Goal: Transaction & Acquisition: Purchase product/service

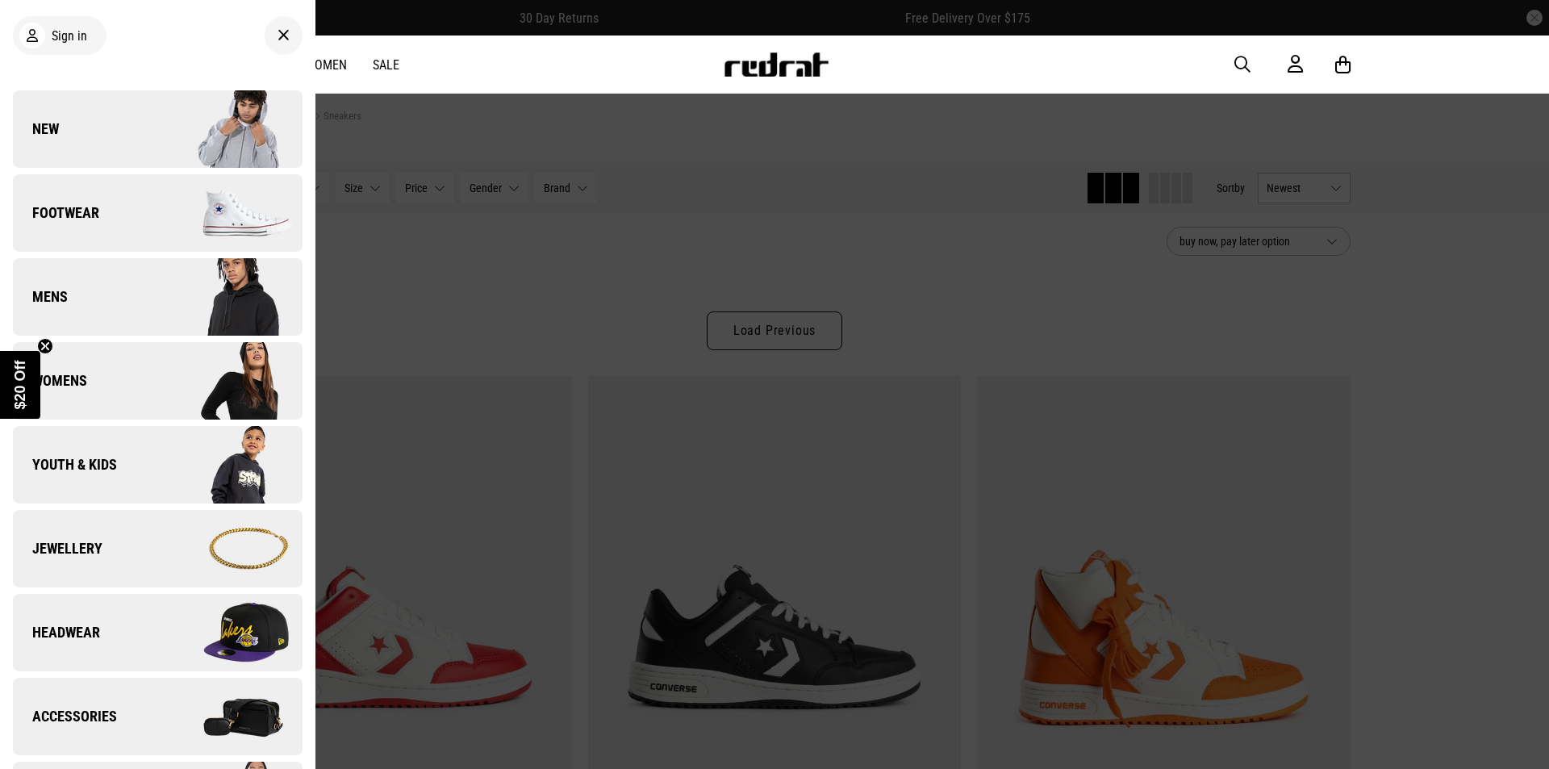
click at [98, 281] on link "Mens" at bounding box center [158, 296] width 290 height 77
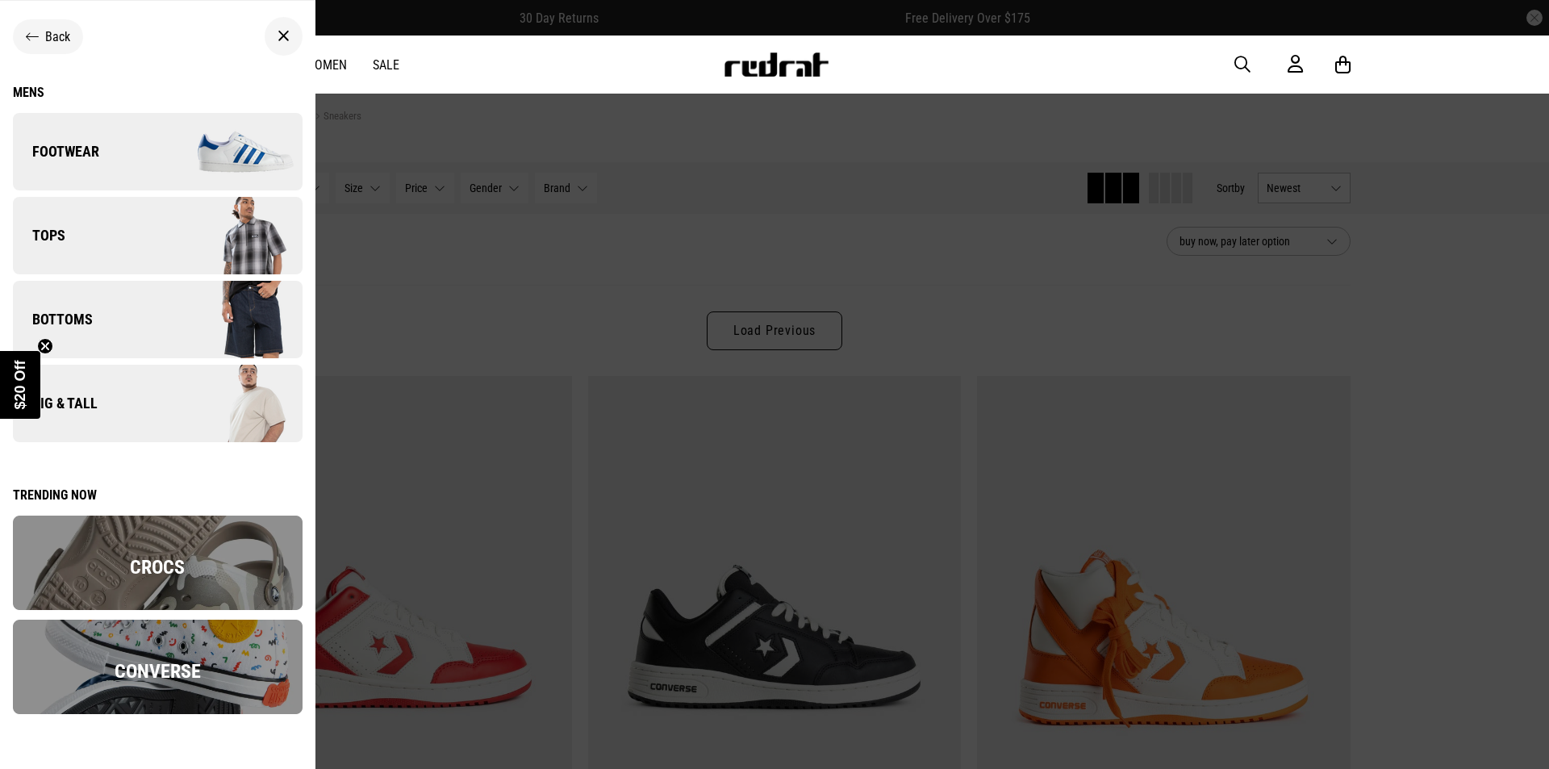
click at [111, 398] on link "Big & Tall" at bounding box center [158, 403] width 290 height 77
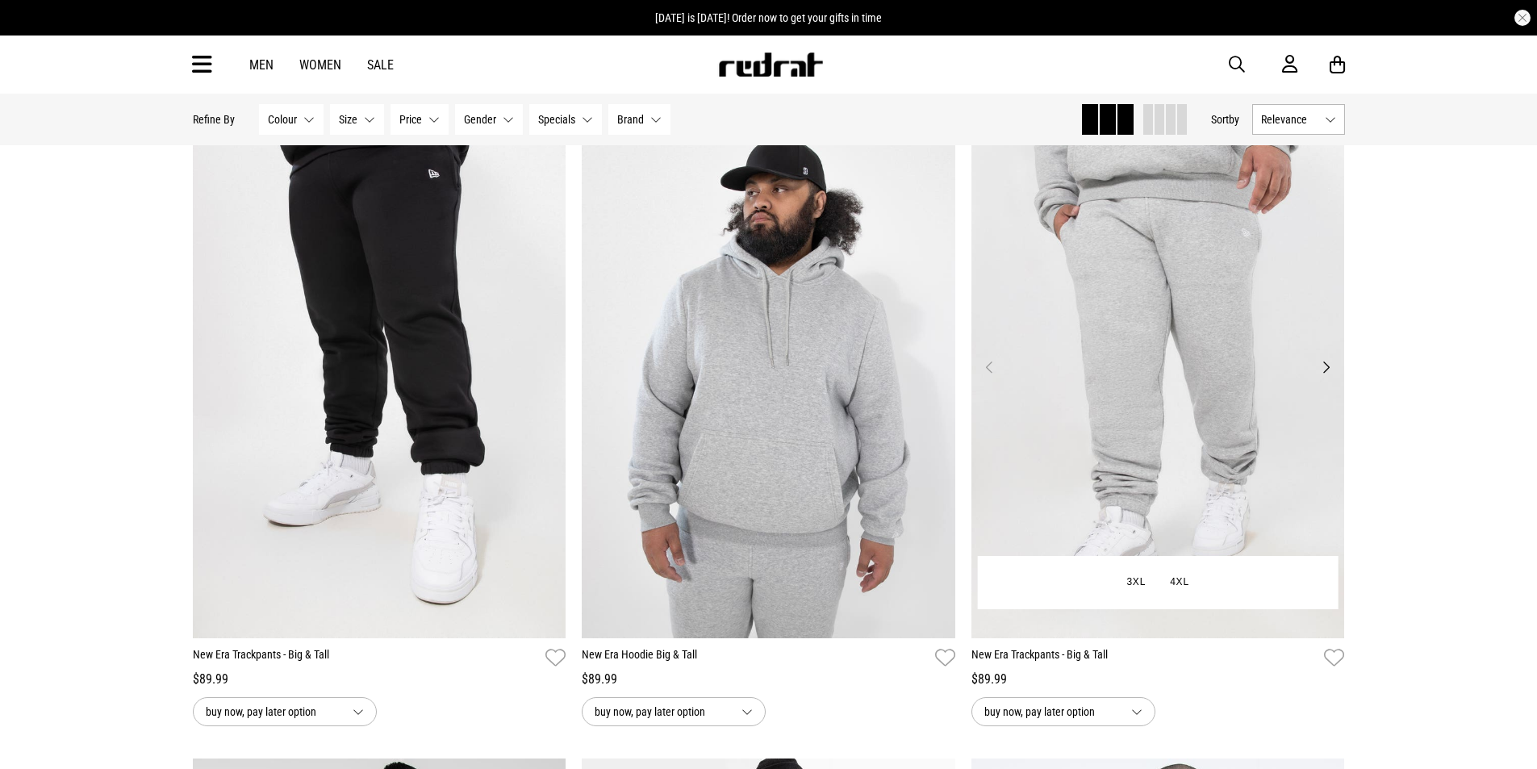
scroll to position [2016, 0]
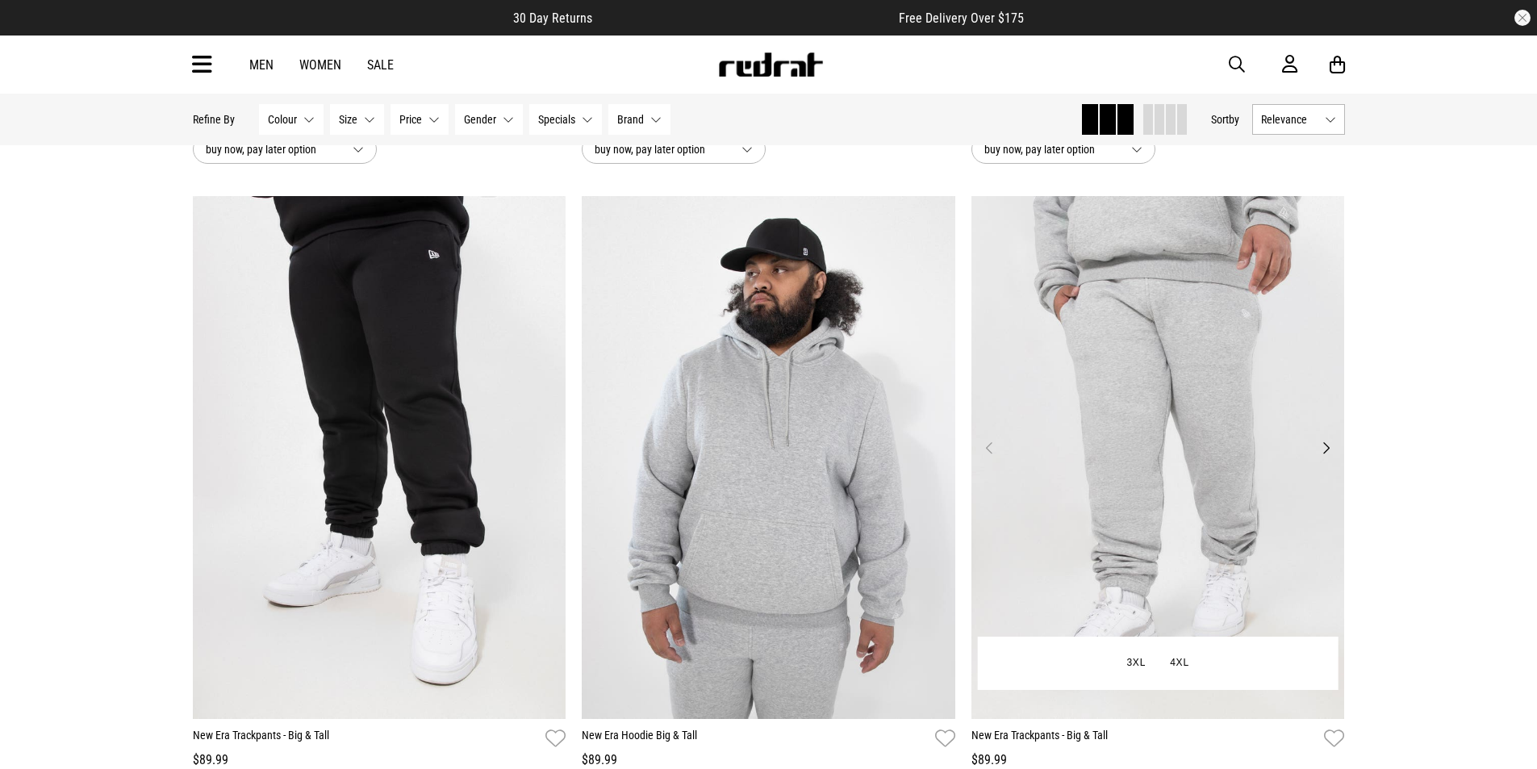
click at [1331, 451] on button "Next" at bounding box center [1326, 447] width 20 height 19
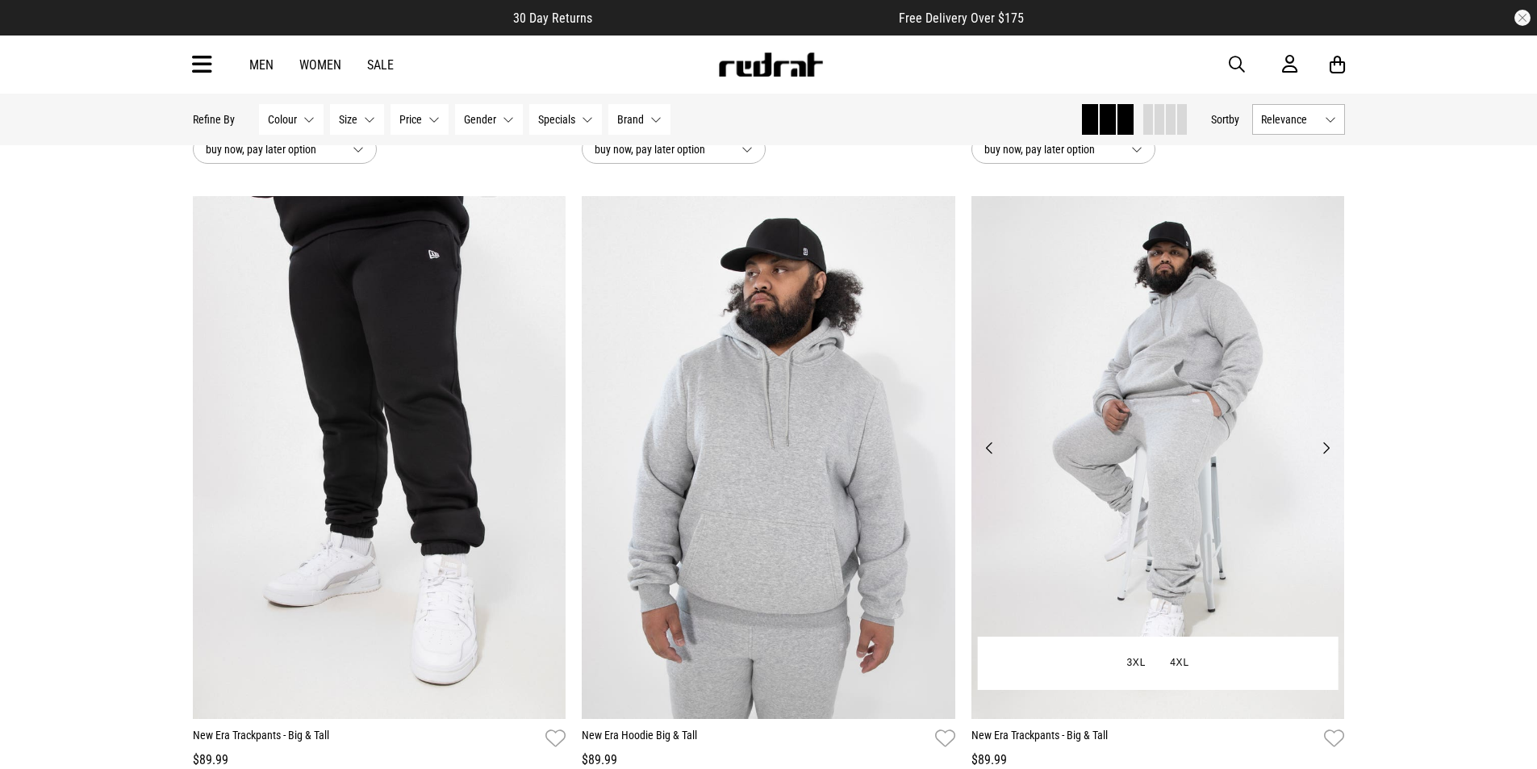
click at [1329, 451] on button "Next" at bounding box center [1326, 447] width 20 height 19
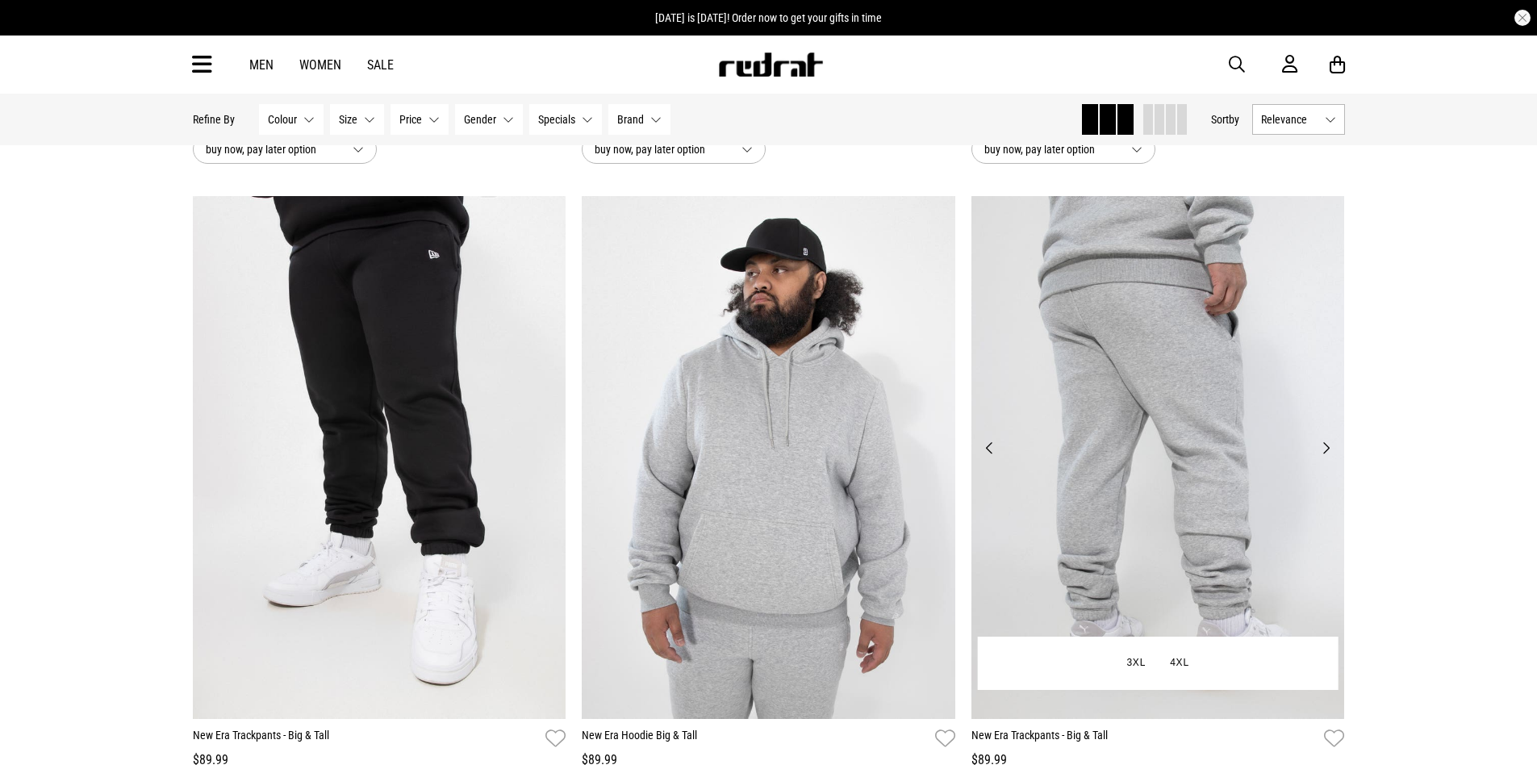
click at [1328, 450] on button "Next" at bounding box center [1326, 447] width 20 height 19
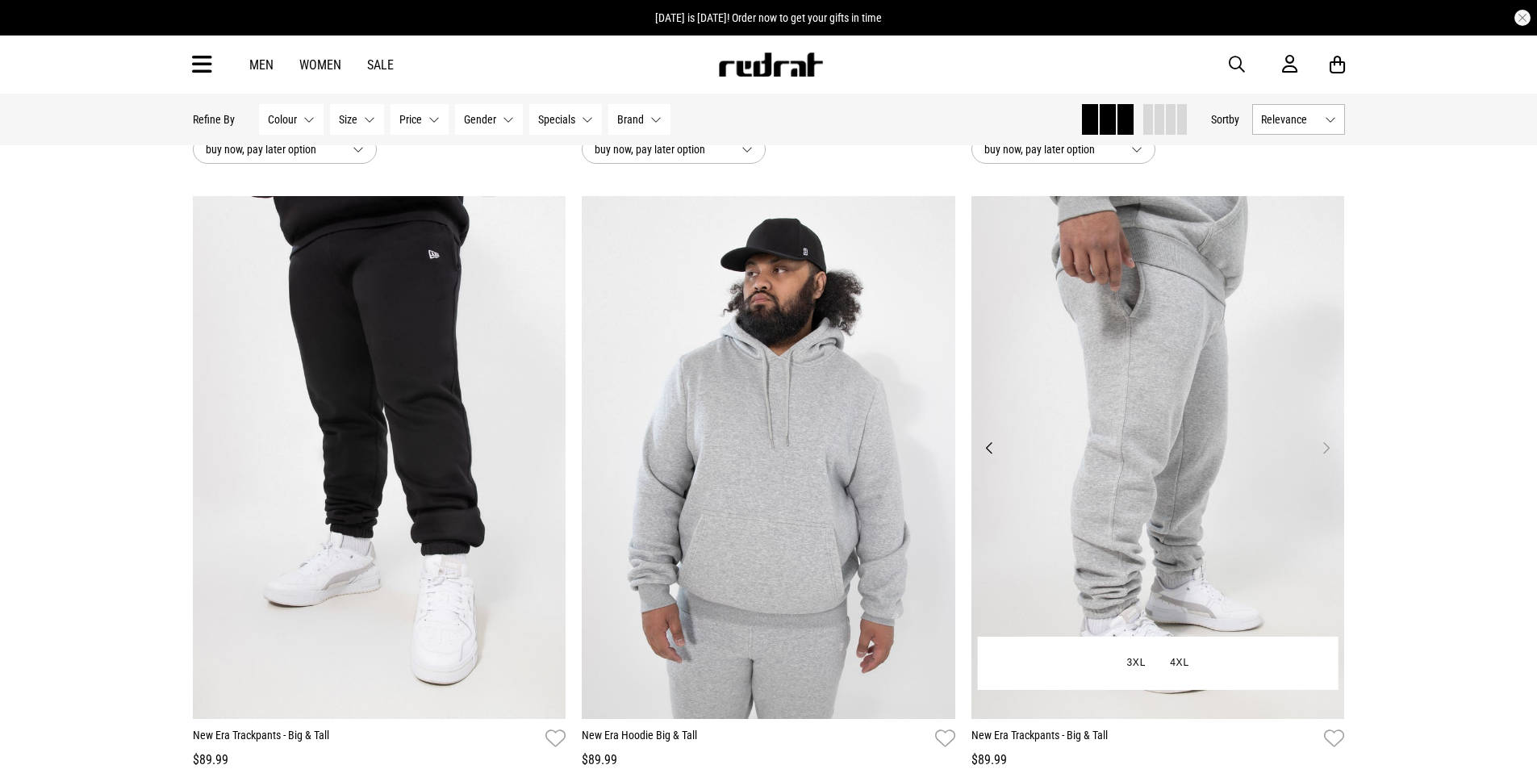
click at [1328, 450] on button "Next" at bounding box center [1326, 447] width 20 height 19
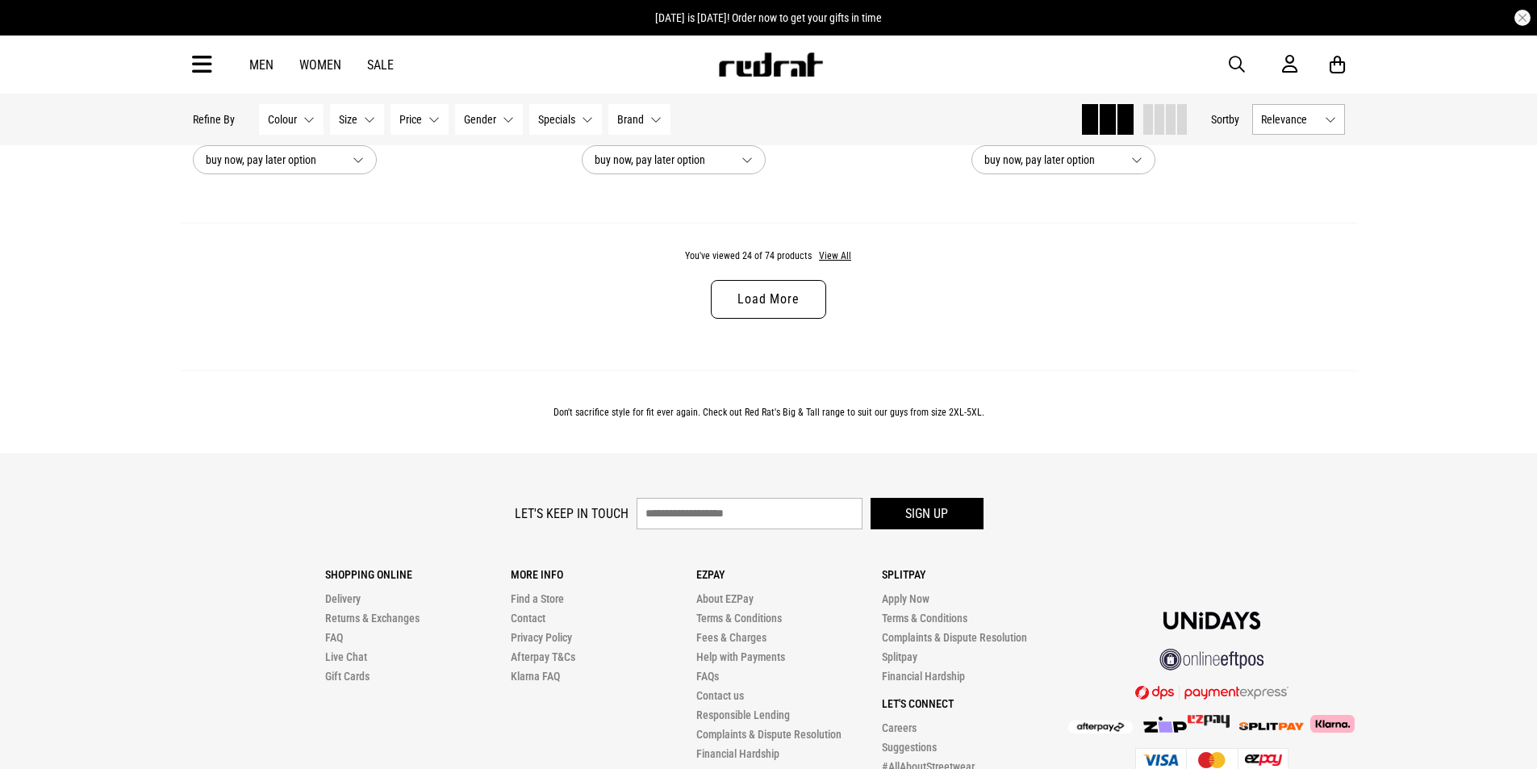
scroll to position [5231, 0]
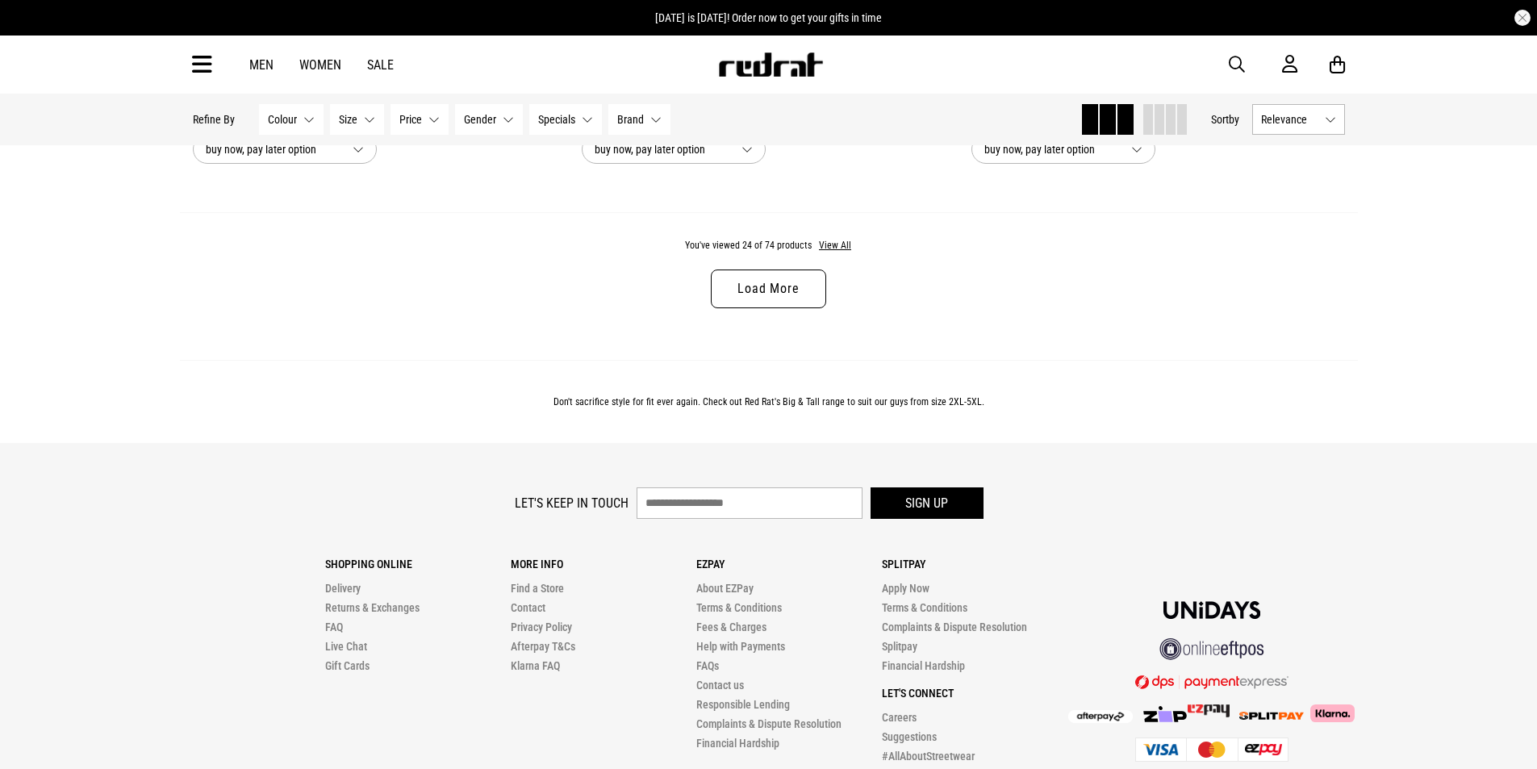
click at [770, 298] on link "Load More" at bounding box center [768, 288] width 115 height 39
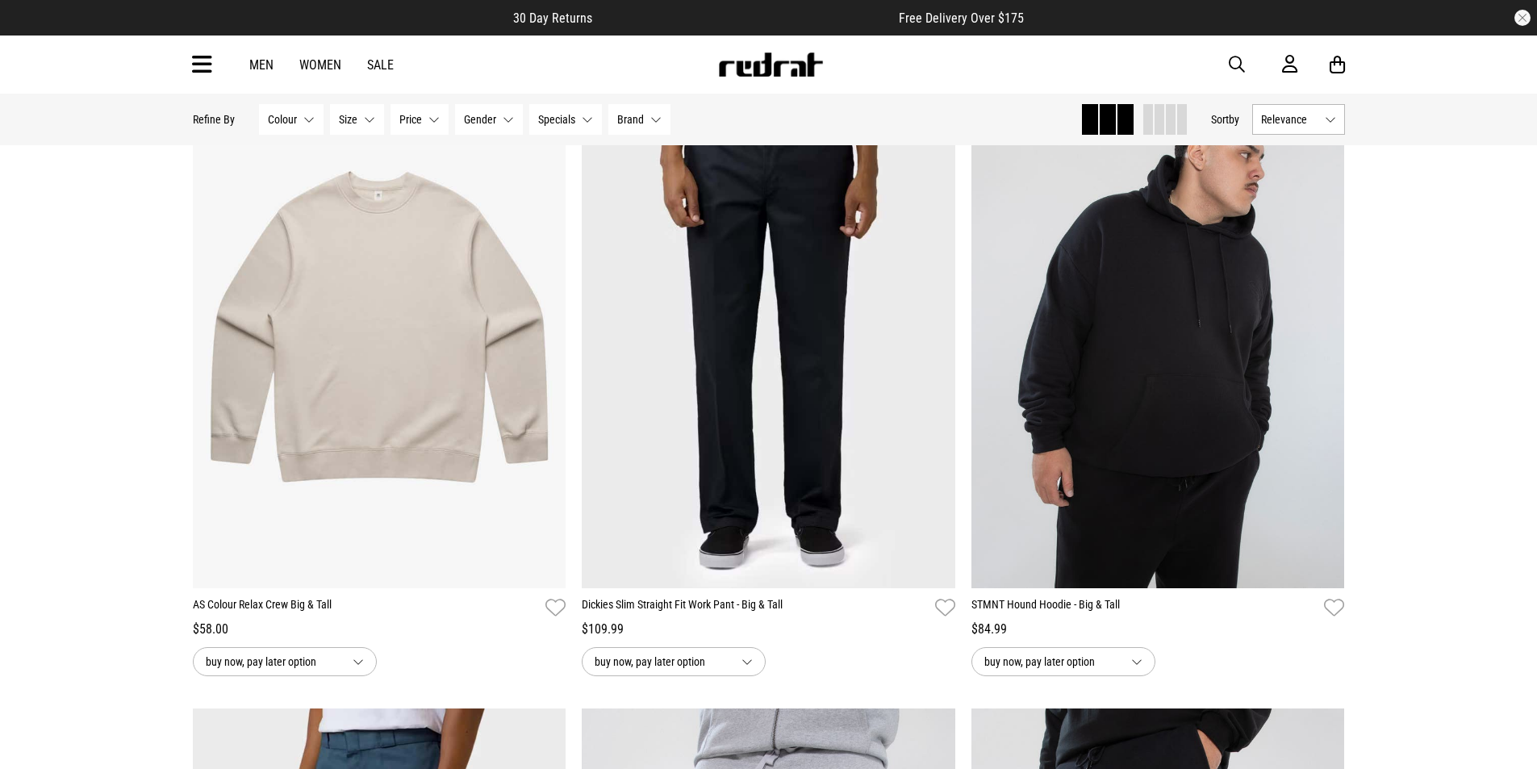
scroll to position [7893, 0]
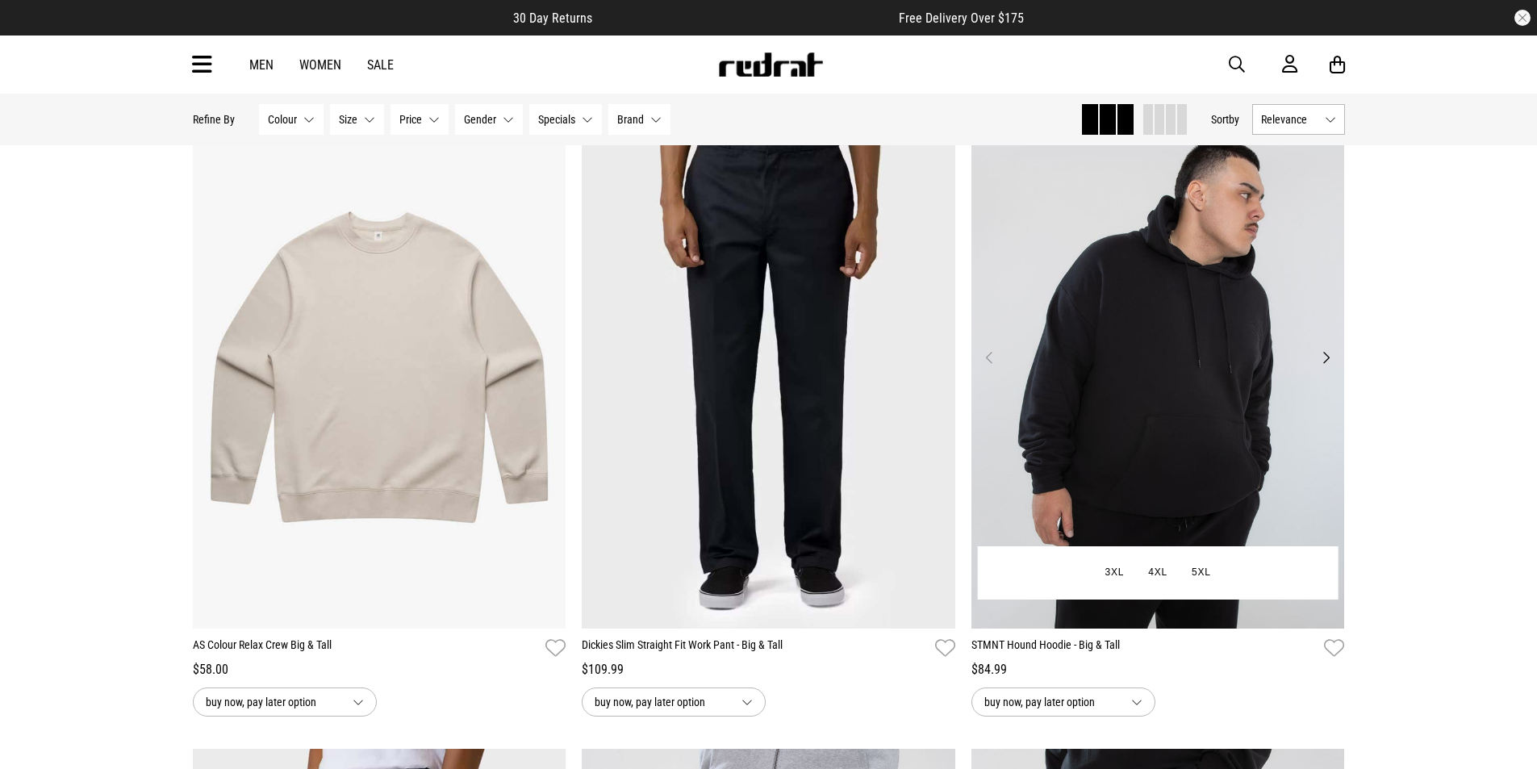
click at [1328, 367] on button "Next" at bounding box center [1326, 357] width 20 height 19
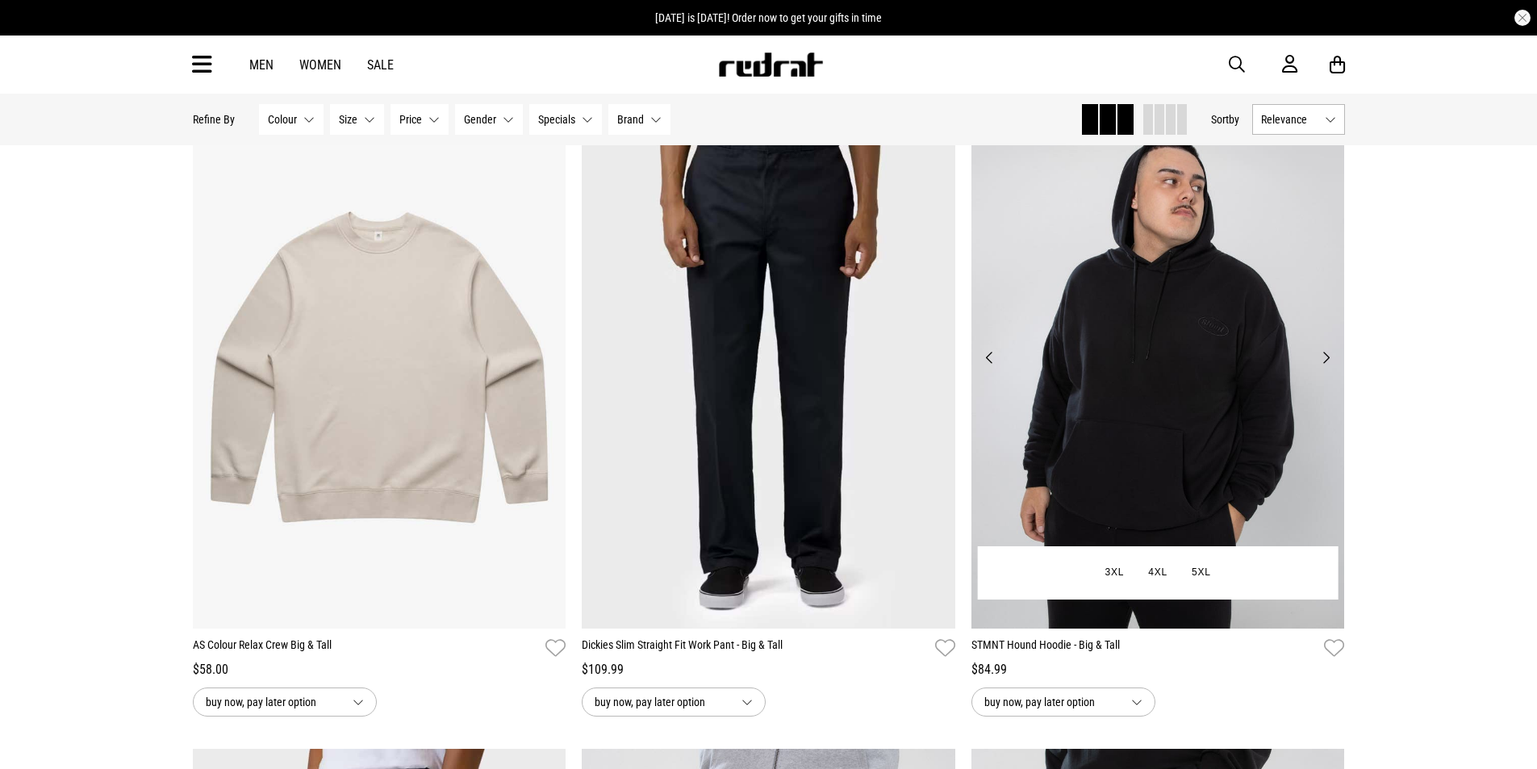
click at [1328, 367] on button "Next" at bounding box center [1326, 357] width 20 height 19
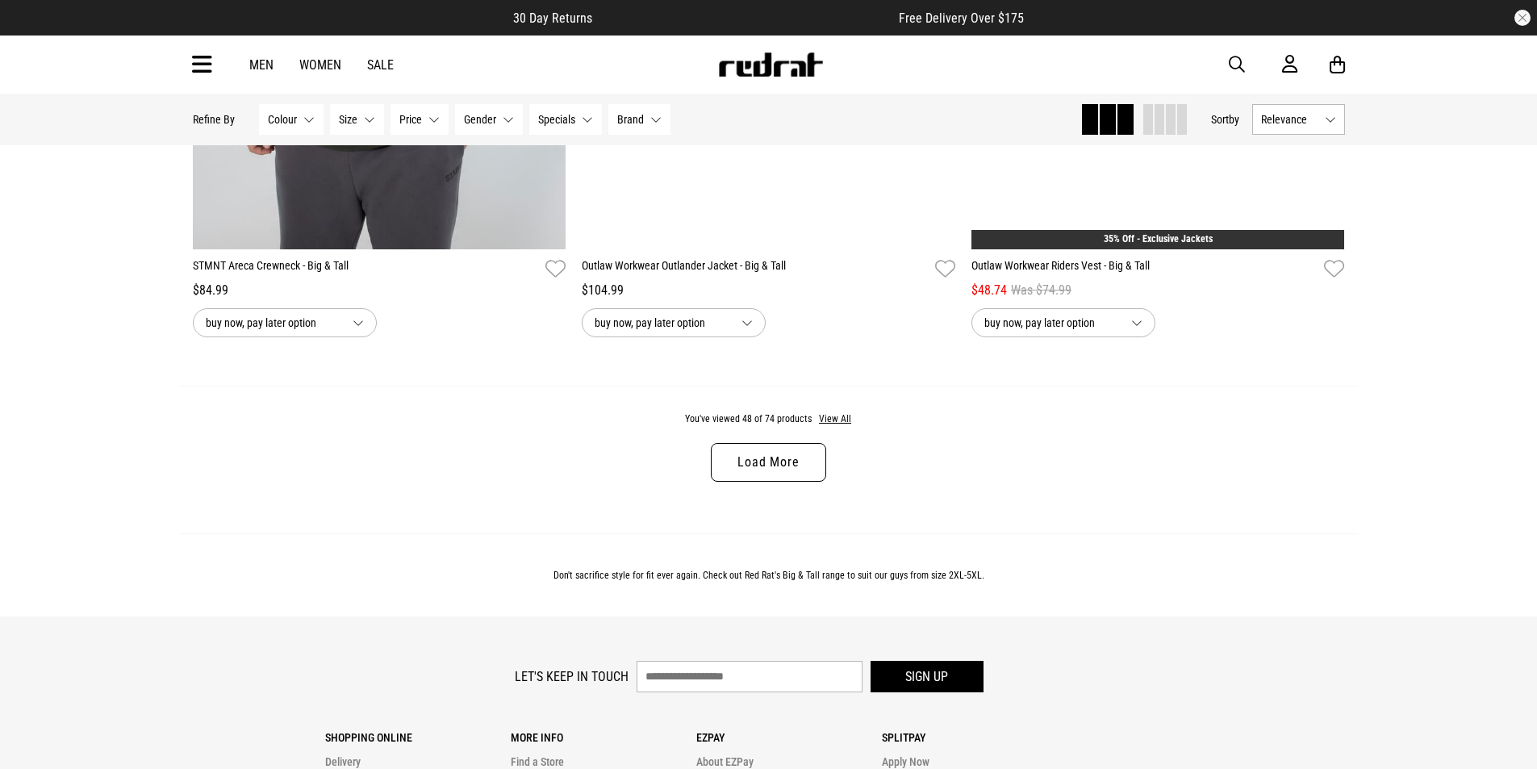
scroll to position [10232, 0]
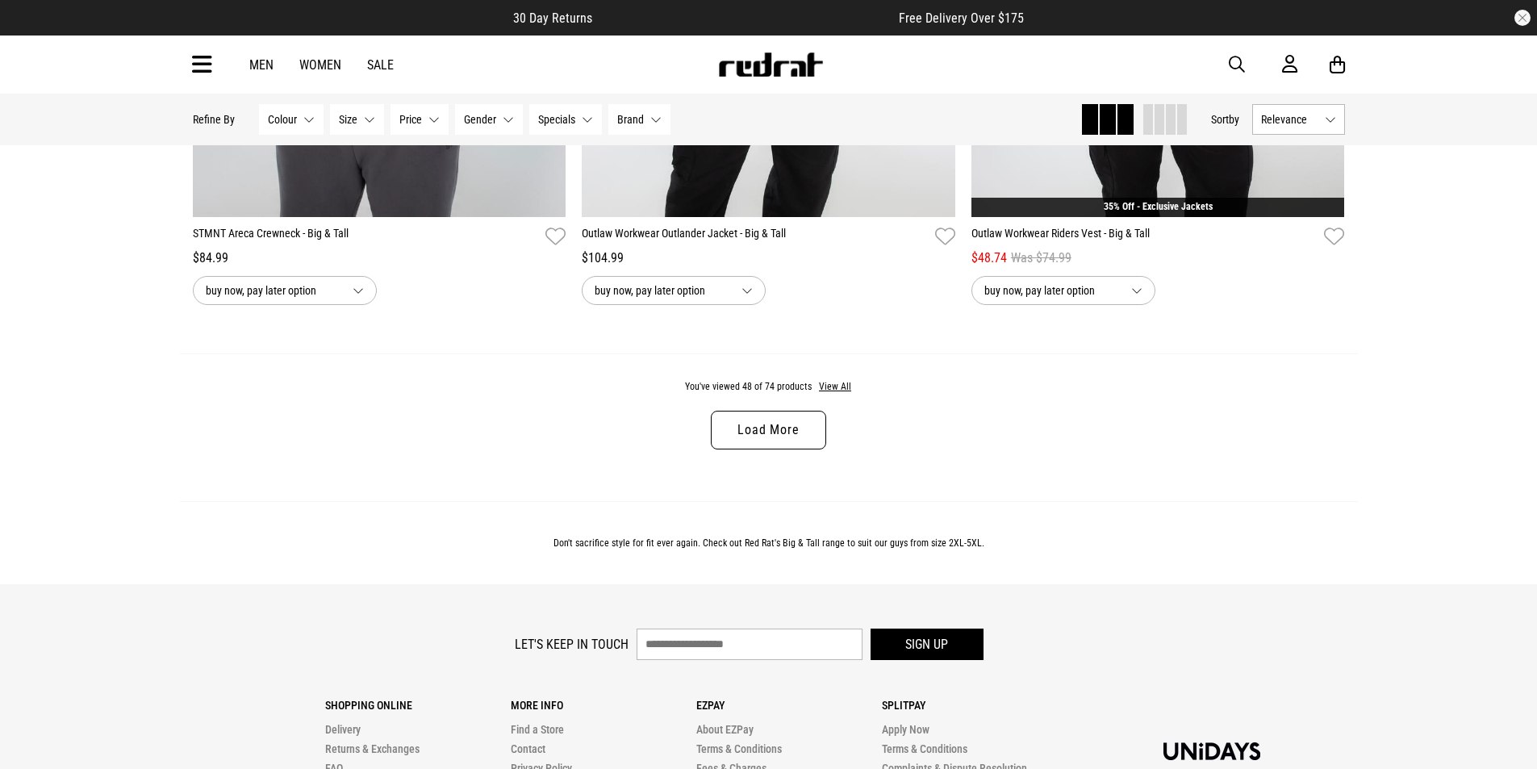
click at [803, 436] on link "Load More" at bounding box center [768, 430] width 115 height 39
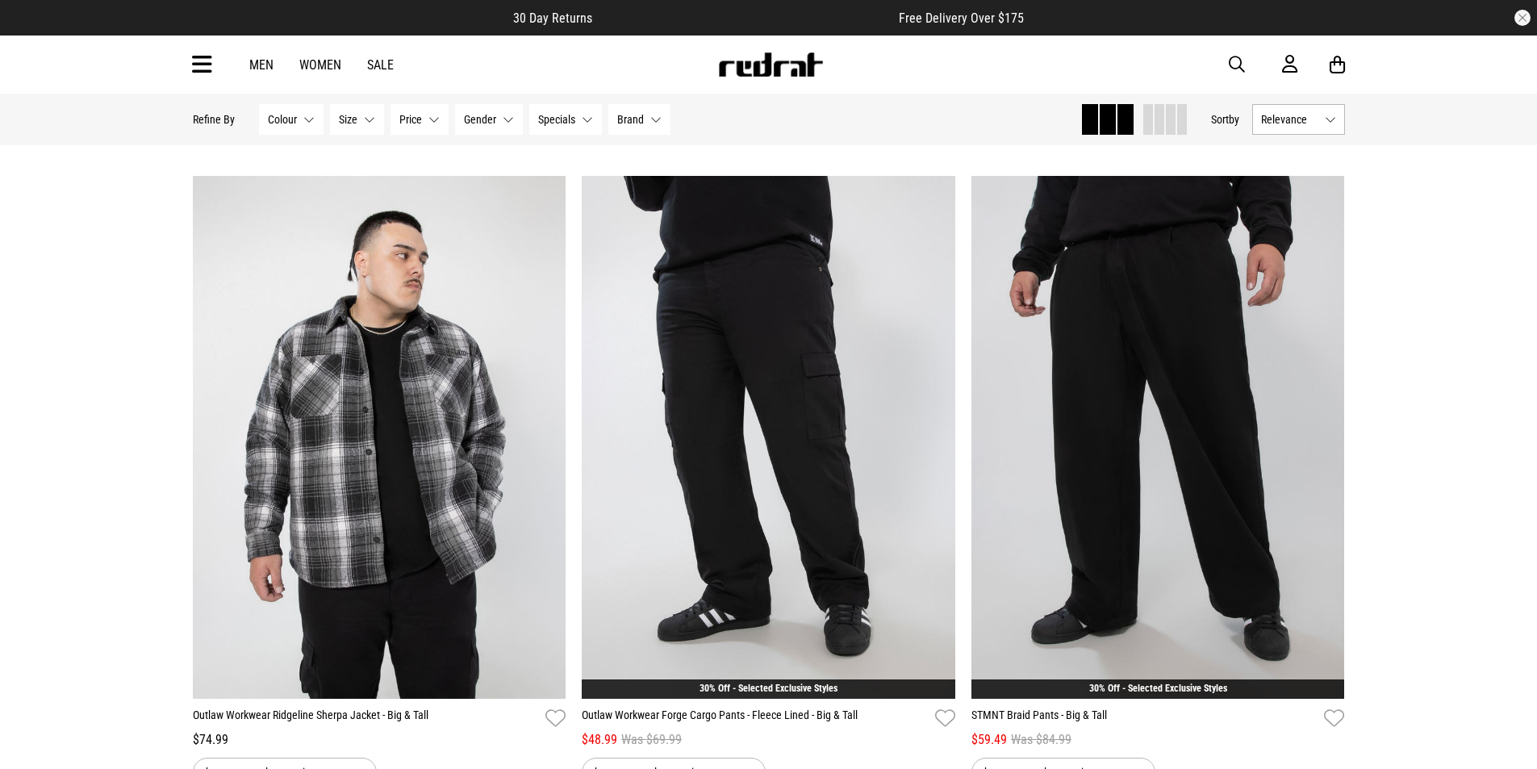
scroll to position [10474, 0]
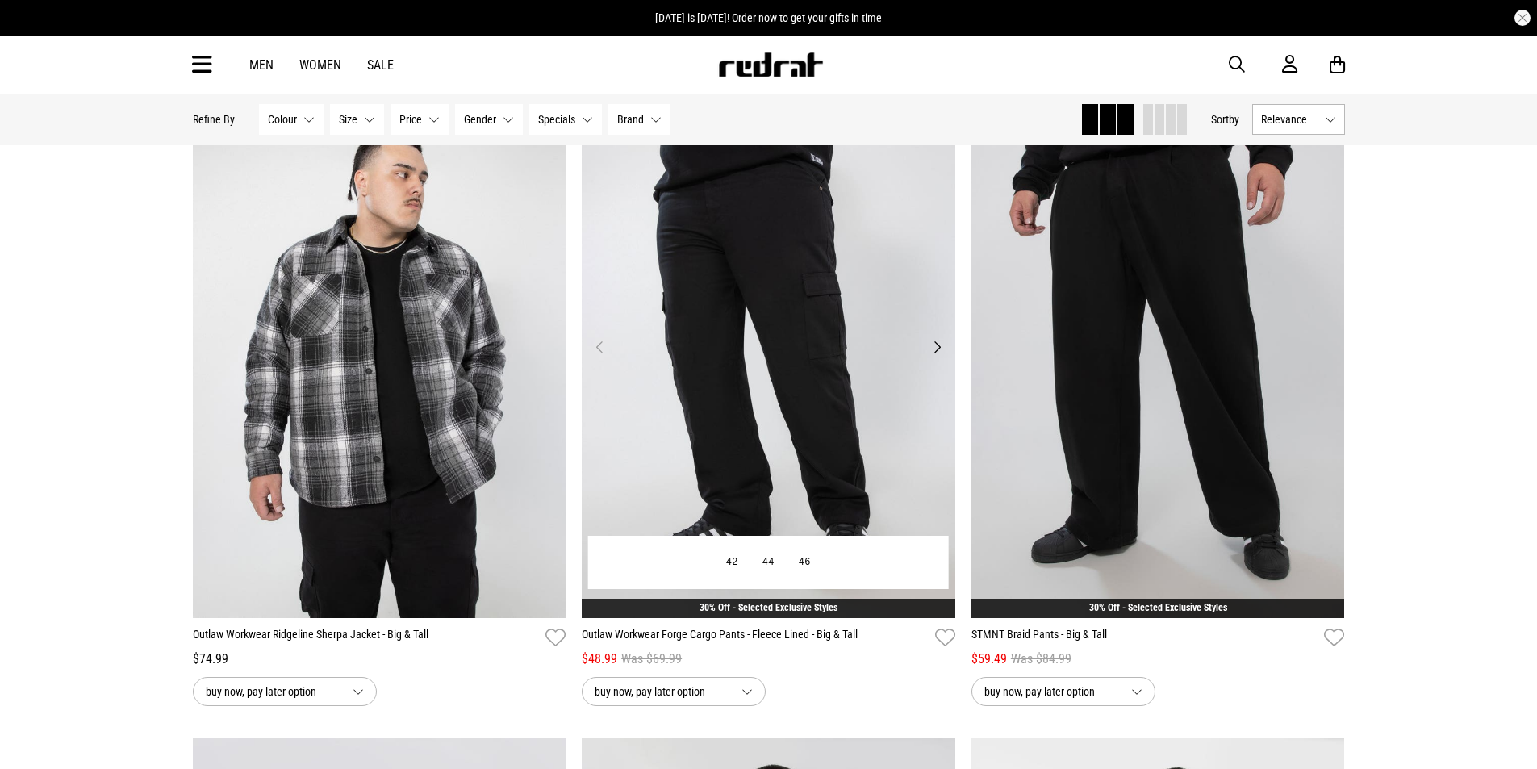
click at [939, 357] on button "Next" at bounding box center [937, 346] width 20 height 19
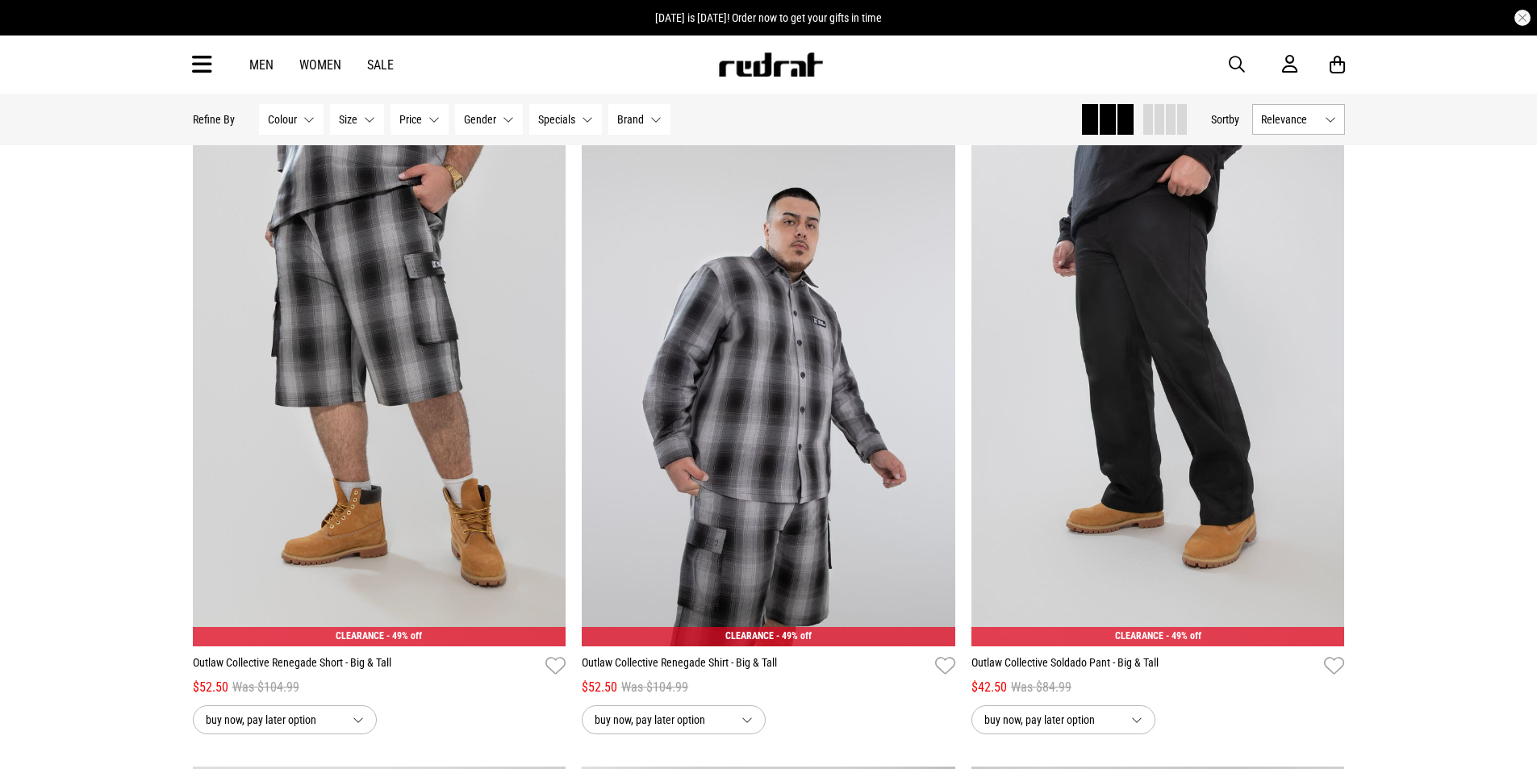
scroll to position [13055, 0]
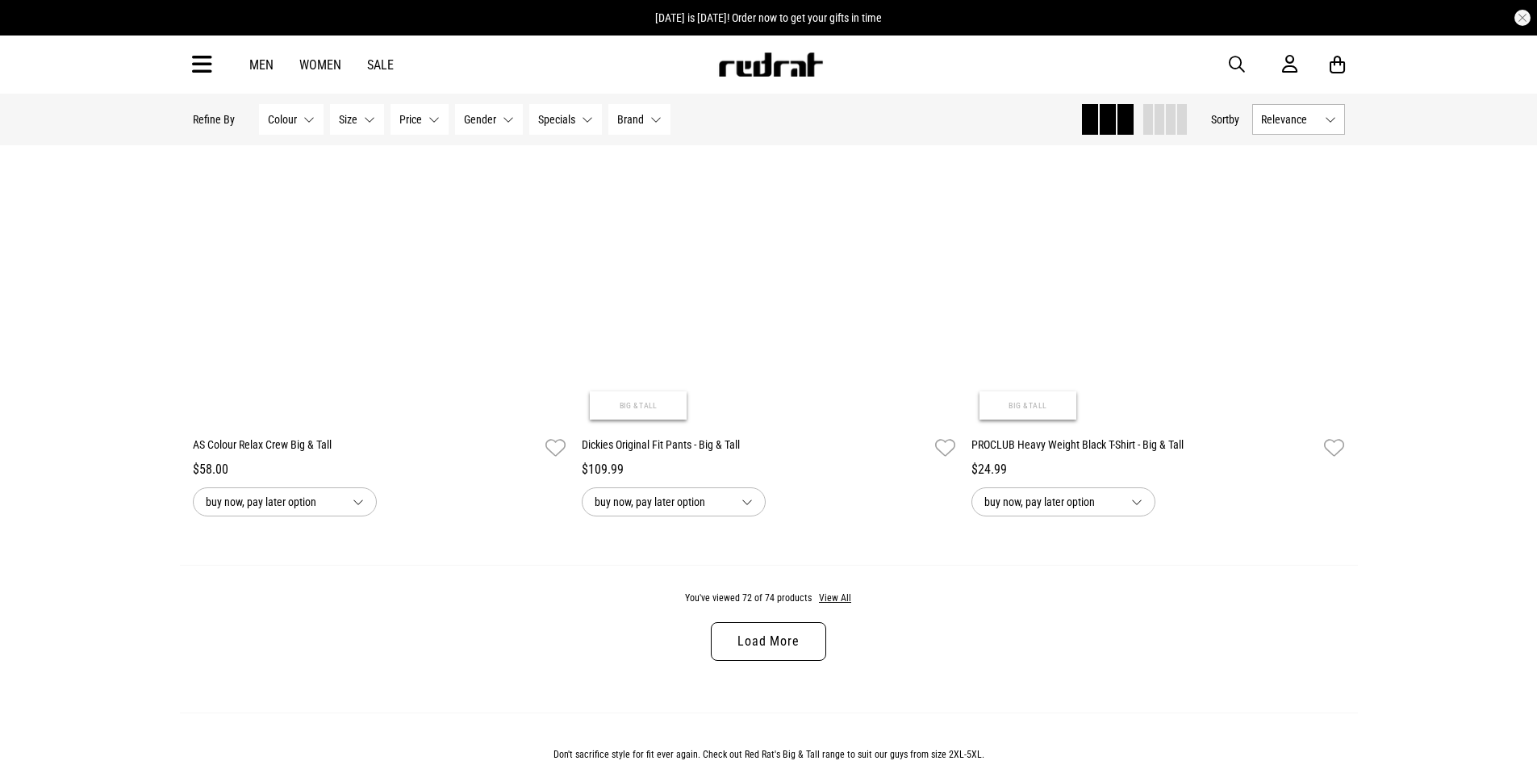
scroll to position [15152, 0]
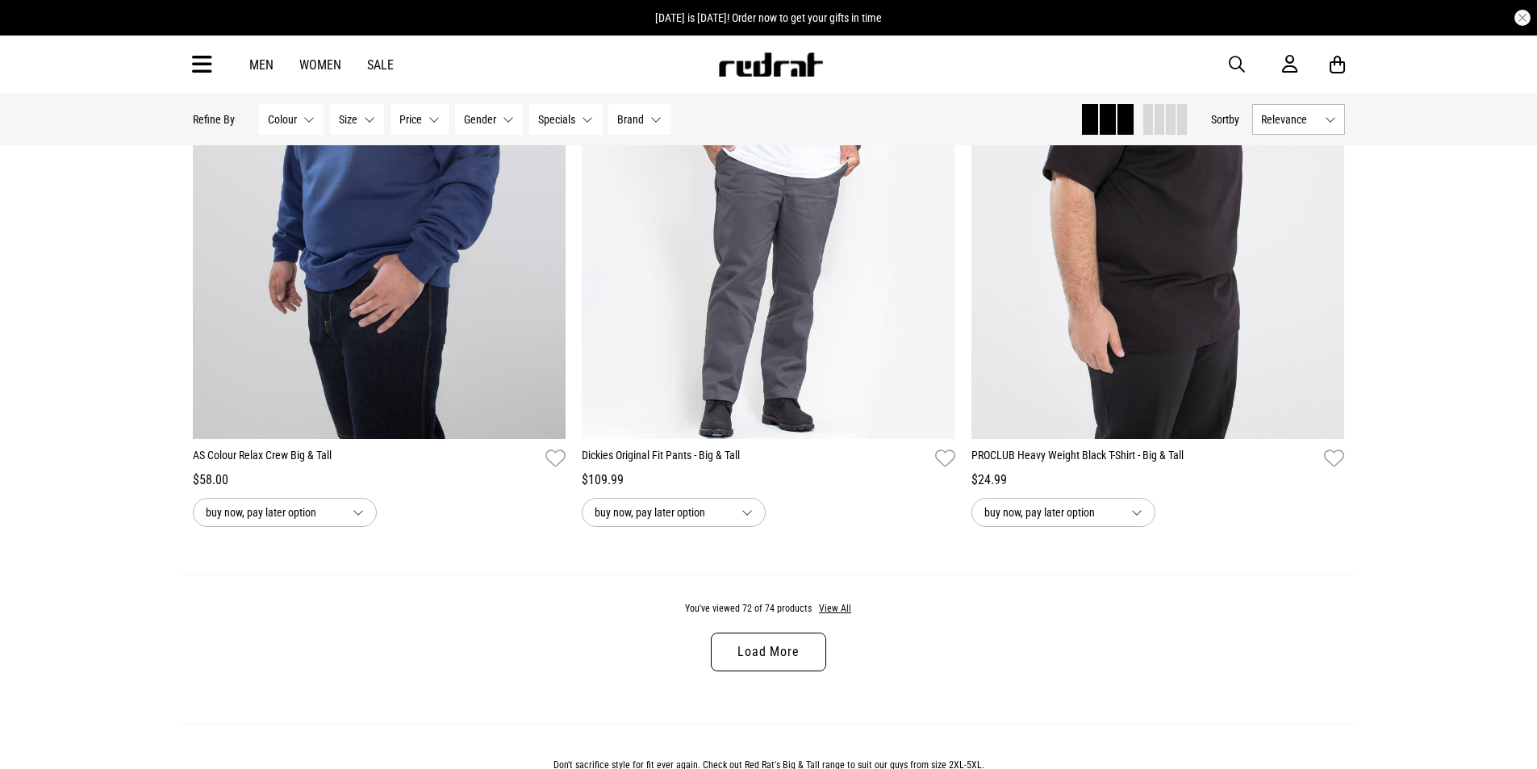
click at [774, 670] on link "Load More" at bounding box center [768, 651] width 115 height 39
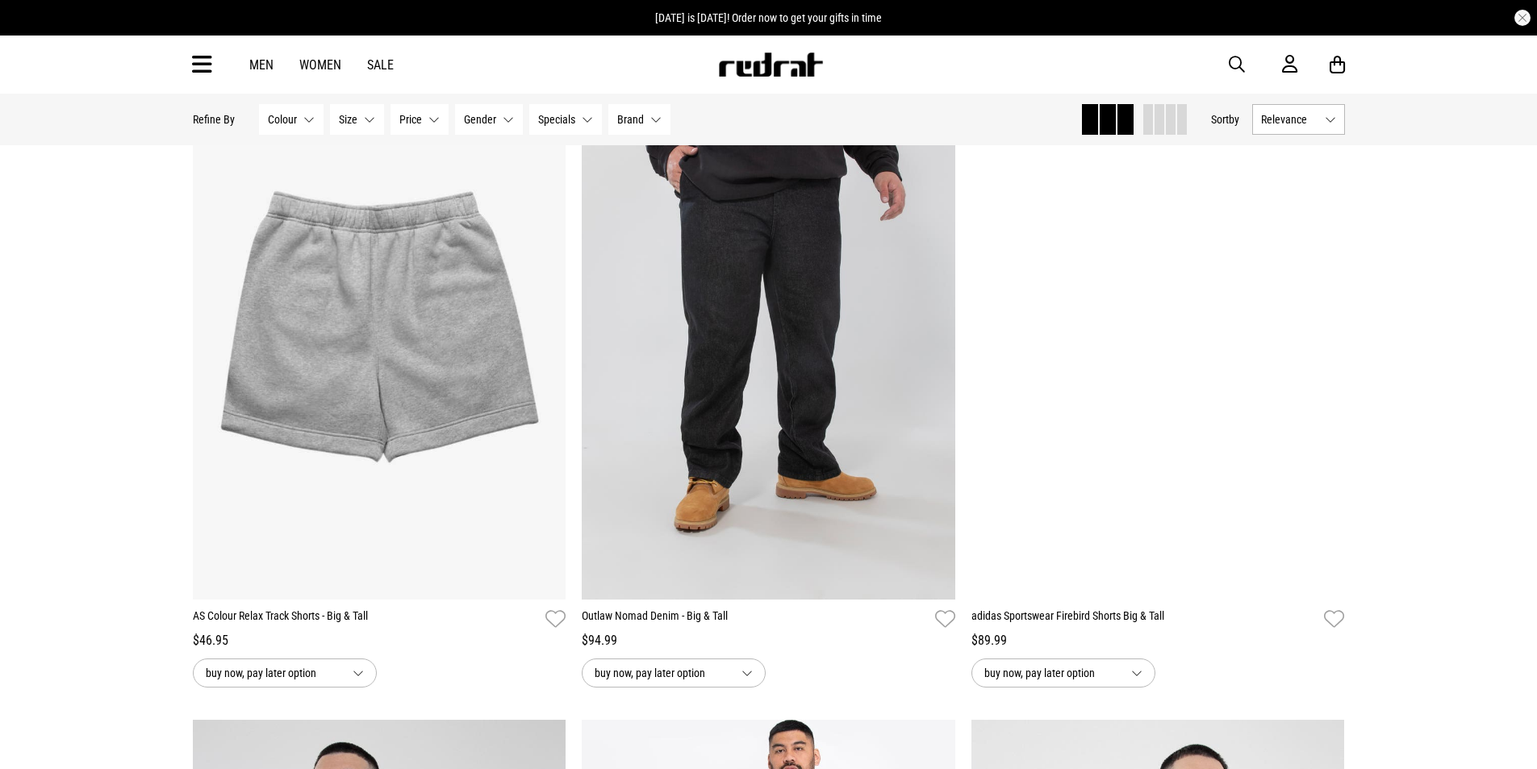
scroll to position [14346, 0]
